Goal: Task Accomplishment & Management: Use online tool/utility

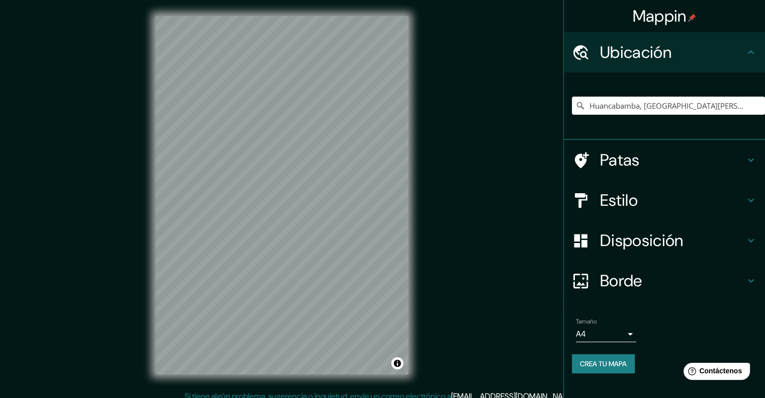
click at [625, 165] on font "Patas" at bounding box center [620, 159] width 40 height 21
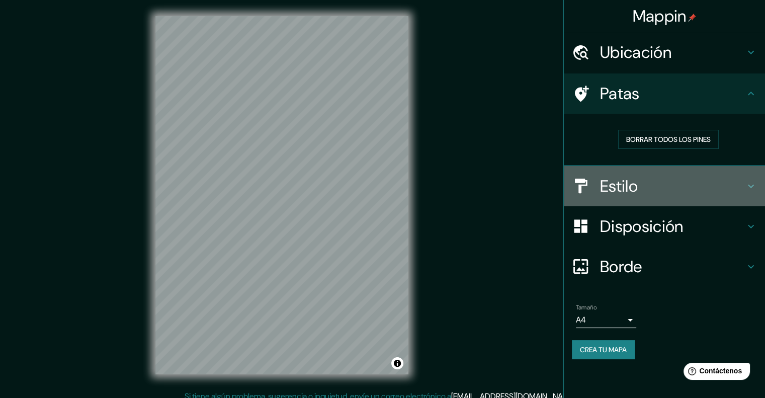
click at [643, 178] on h4 "Estilo" at bounding box center [672, 186] width 145 height 20
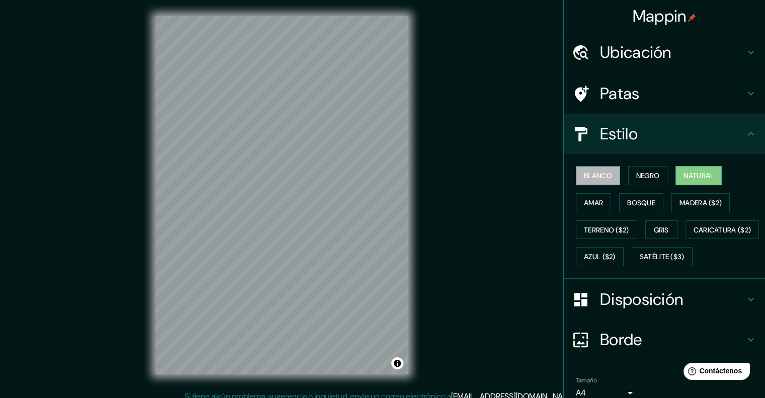
click at [607, 182] on button "Blanco" at bounding box center [598, 175] width 44 height 19
click at [642, 173] on font "Negro" at bounding box center [649, 175] width 24 height 9
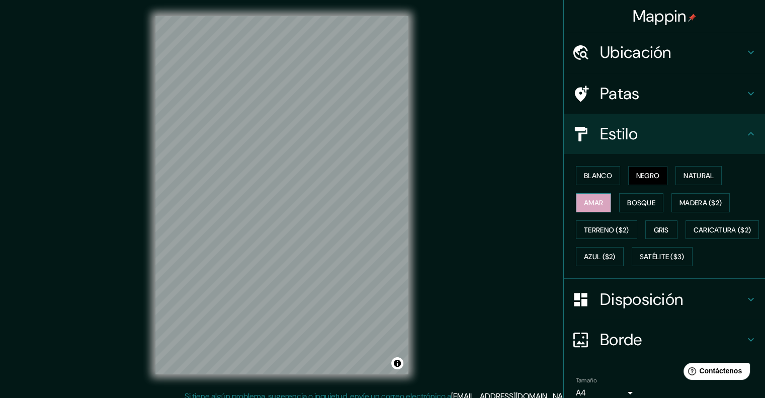
click at [596, 210] on button "Amar" at bounding box center [593, 202] width 35 height 19
click at [638, 197] on font "Bosque" at bounding box center [642, 202] width 28 height 13
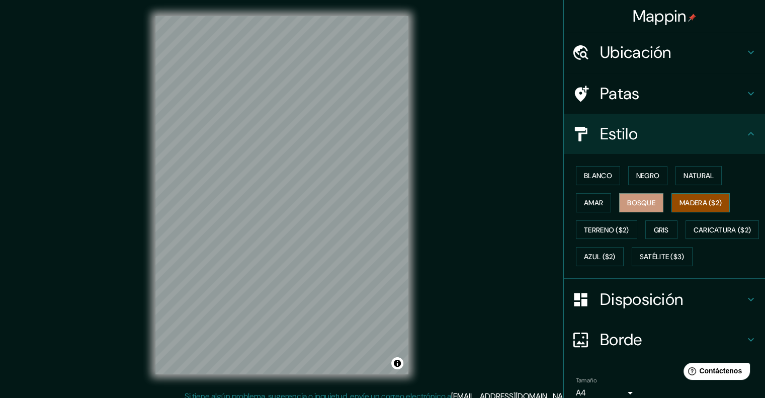
click at [714, 203] on font "Madera ($2)" at bounding box center [701, 202] width 42 height 9
click at [620, 207] on button "Bosque" at bounding box center [642, 202] width 44 height 19
click at [632, 201] on font "Bosque" at bounding box center [642, 202] width 28 height 9
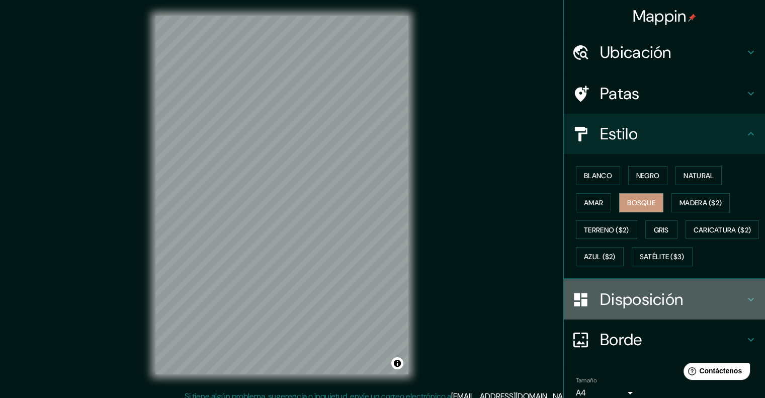
click at [654, 320] on div "Disposición" at bounding box center [664, 299] width 201 height 40
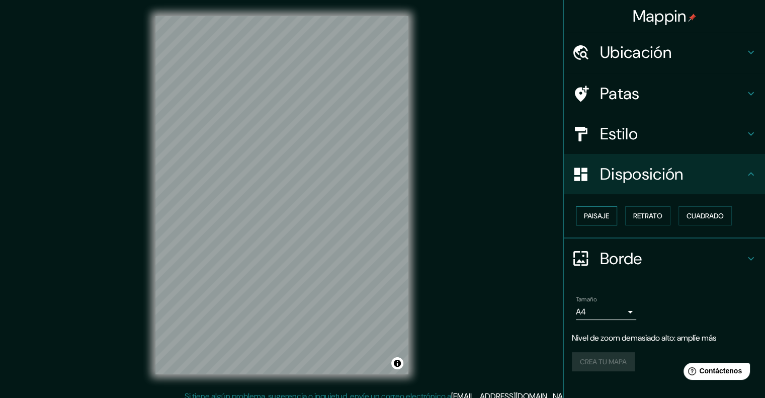
click at [596, 217] on font "Paisaje" at bounding box center [596, 215] width 25 height 9
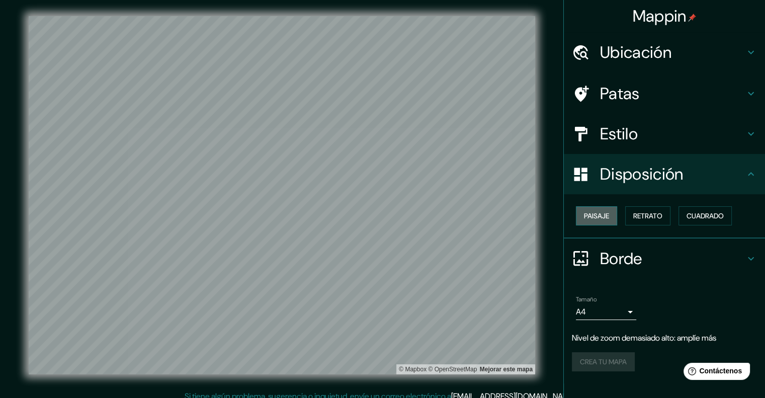
click at [596, 217] on font "Paisaje" at bounding box center [596, 215] width 25 height 9
click at [651, 215] on font "Retrato" at bounding box center [648, 215] width 29 height 9
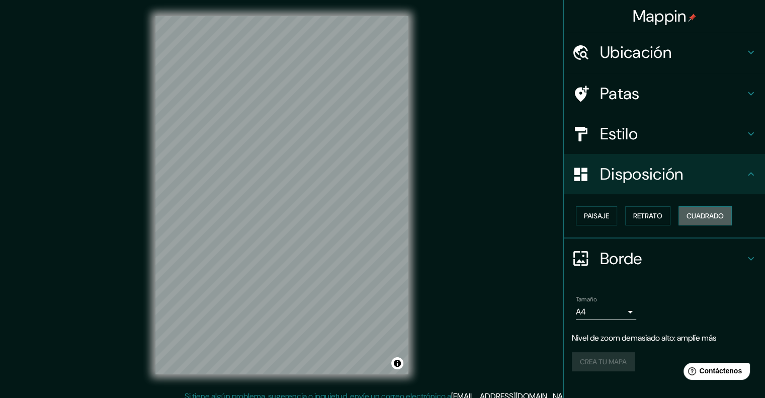
click at [719, 218] on font "Cuadrado" at bounding box center [705, 215] width 37 height 9
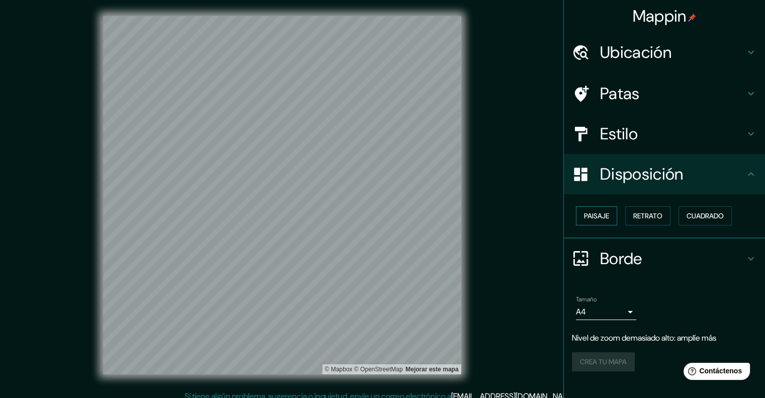
click at [600, 215] on font "Paisaje" at bounding box center [596, 215] width 25 height 9
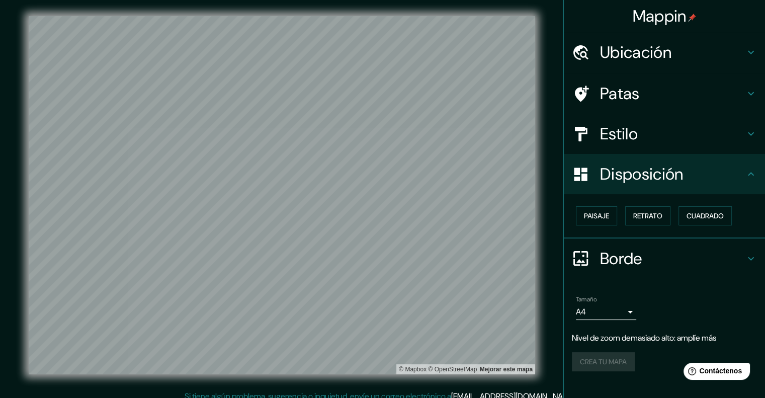
click at [599, 256] on div at bounding box center [586, 259] width 28 height 18
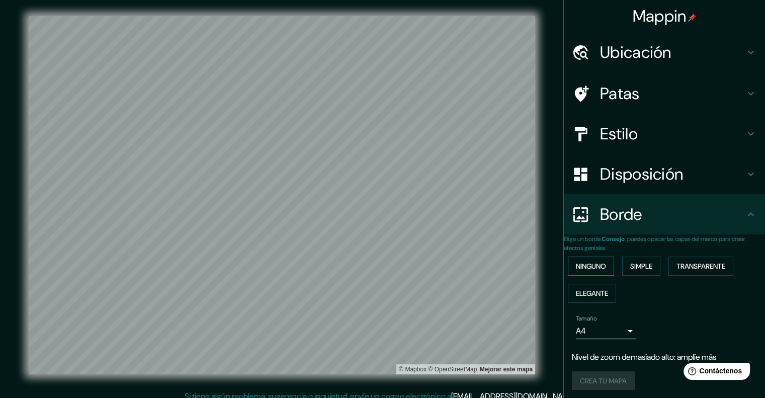
click at [603, 270] on font "Ninguno" at bounding box center [591, 266] width 30 height 13
click at [632, 265] on button "Simple" at bounding box center [642, 266] width 38 height 19
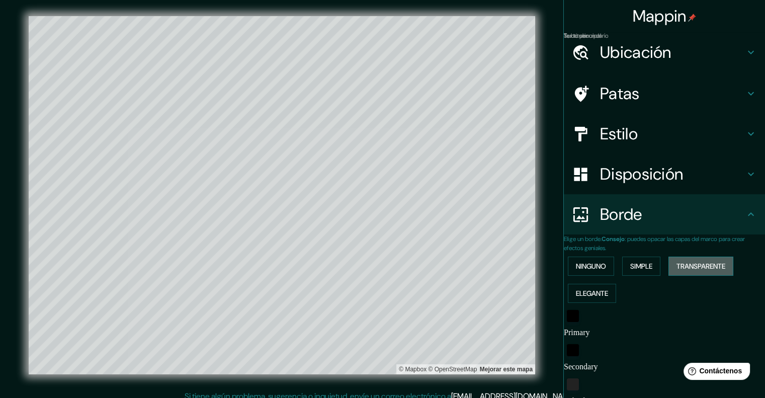
click at [691, 265] on font "Transparente" at bounding box center [701, 266] width 49 height 9
click at [581, 265] on font "Ninguno" at bounding box center [591, 266] width 30 height 9
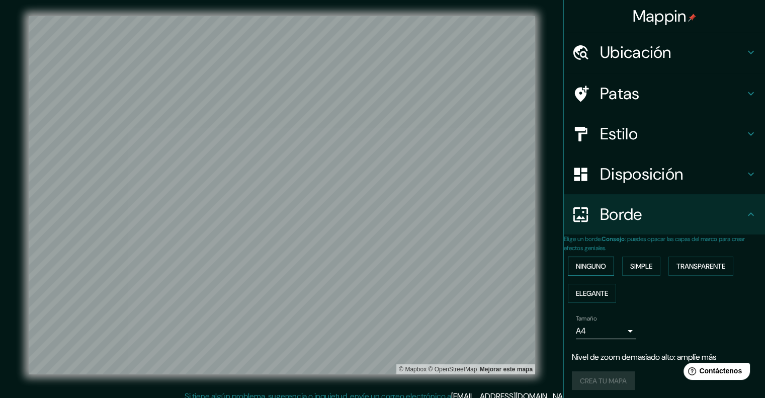
scroll to position [12, 0]
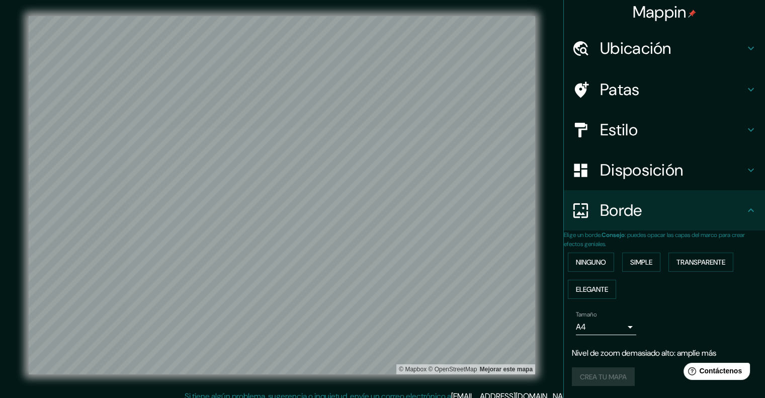
click at [617, 206] on font "Borde" at bounding box center [621, 210] width 42 height 21
click at [638, 38] on font "Ubicación" at bounding box center [635, 48] width 71 height 21
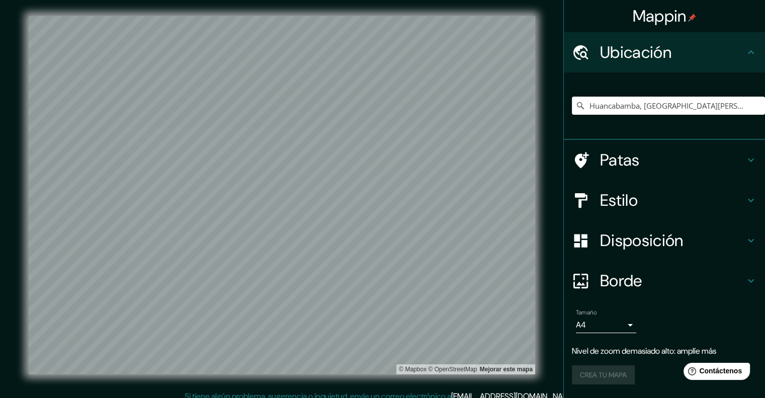
scroll to position [7, 0]
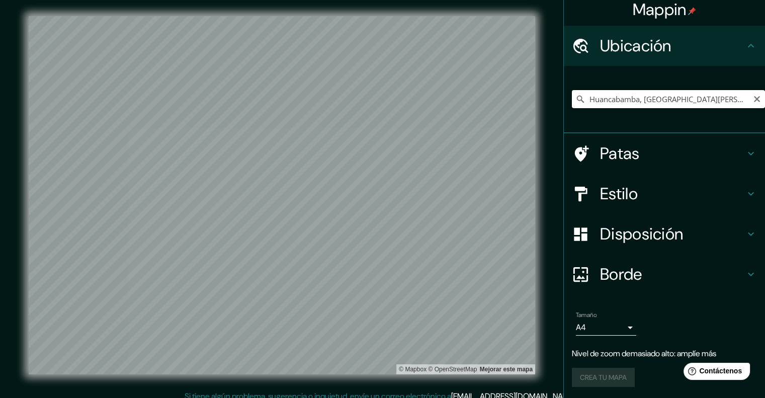
click at [644, 100] on input "Huancabamba, [GEOGRAPHIC_DATA][PERSON_NAME], [GEOGRAPHIC_DATA]" at bounding box center [668, 99] width 193 height 18
click at [754, 96] on icon "Claro" at bounding box center [757, 99] width 6 height 6
click at [695, 104] on input "Elige tu ciudad o zona" at bounding box center [668, 99] width 193 height 18
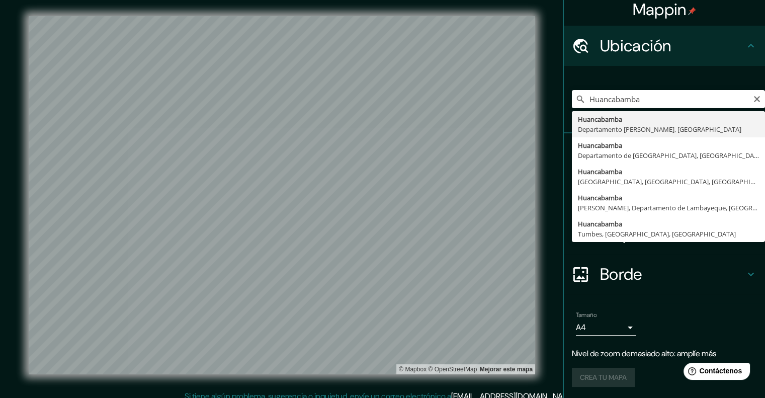
type input "Huancabamba, [GEOGRAPHIC_DATA][PERSON_NAME], [GEOGRAPHIC_DATA]"
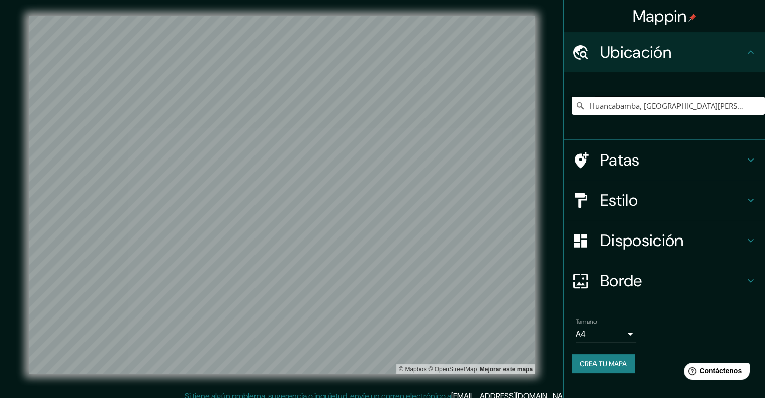
scroll to position [0, 0]
